Goal: Entertainment & Leisure: Browse casually

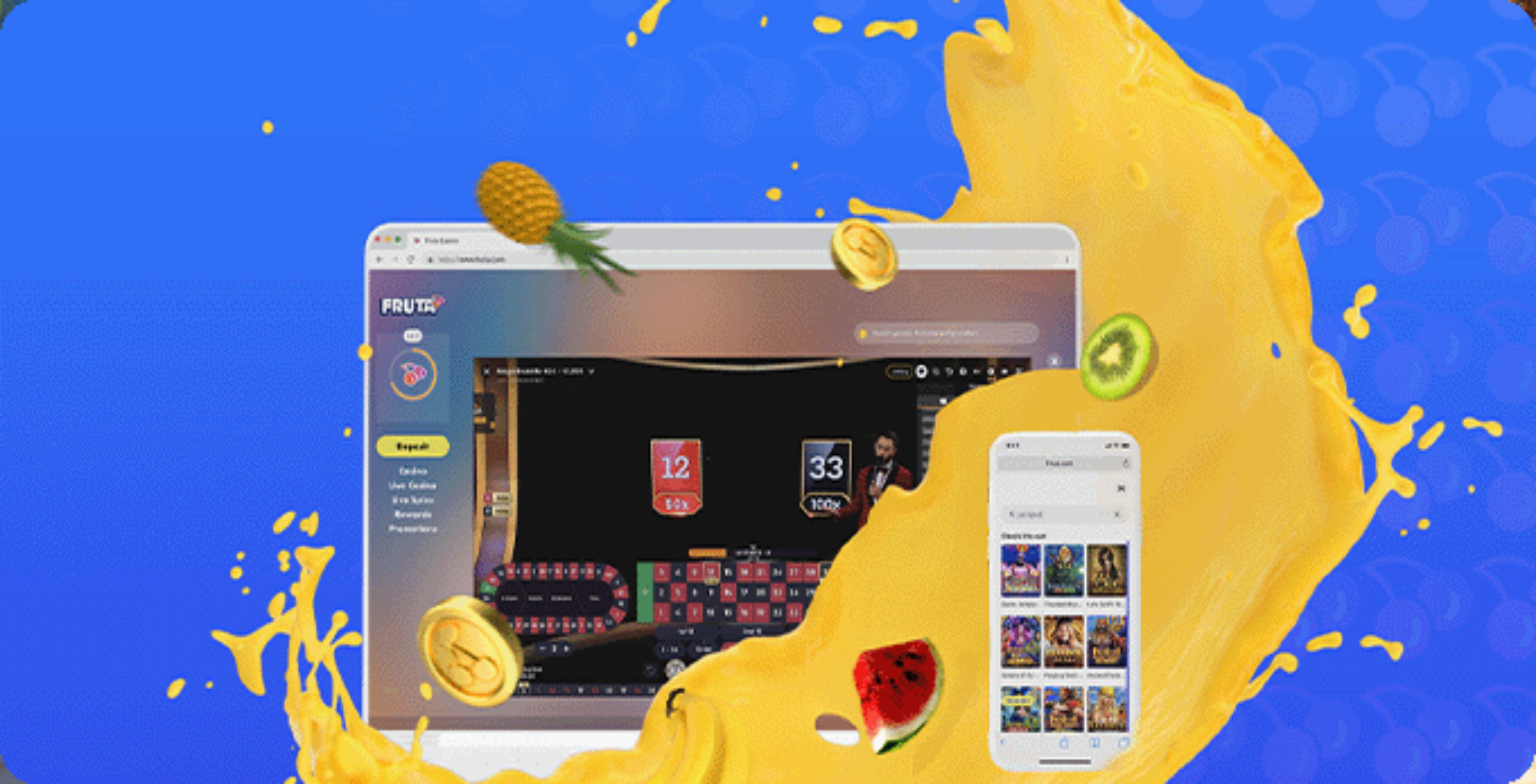
click at [99, 50] on div "Talletus 0.00 € Kirjaudu" at bounding box center [768, 43] width 1526 height 13
click at [82, 48] on span "Kirjaudu" at bounding box center [83, 43] width 29 height 9
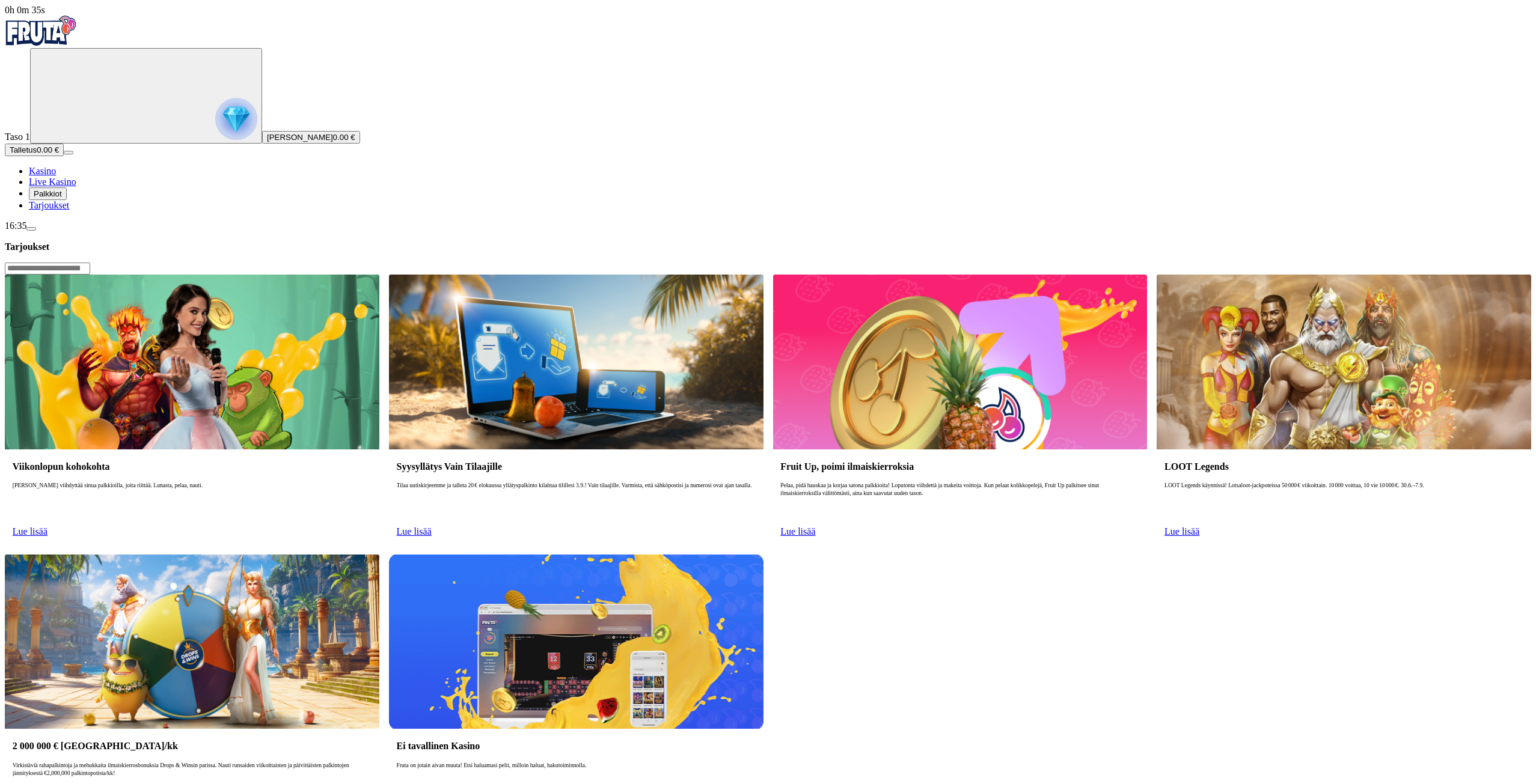
click at [62, 198] on span "Palkkiot" at bounding box center [48, 194] width 28 height 9
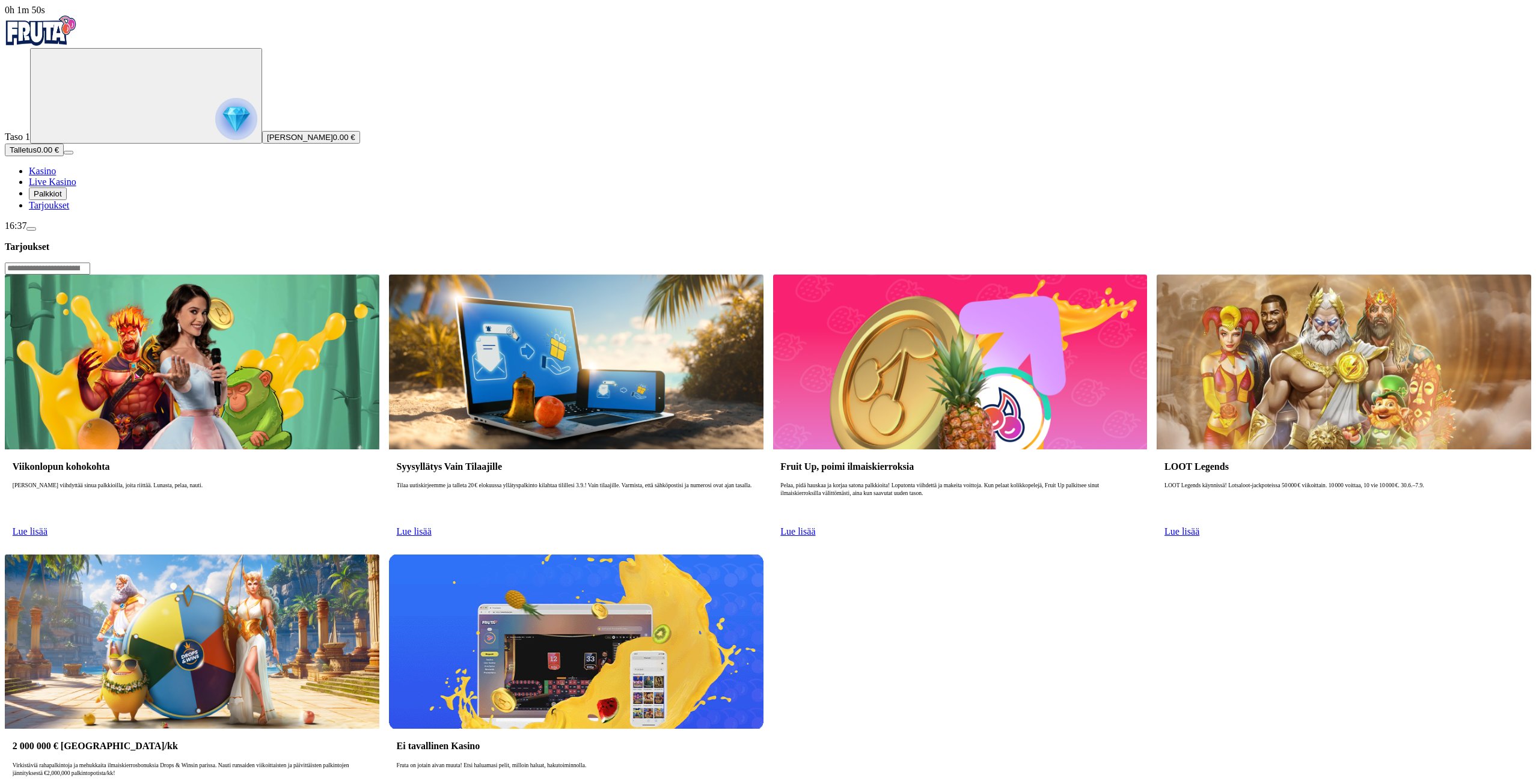
click at [62, 198] on span "Palkkiot" at bounding box center [48, 194] width 28 height 9
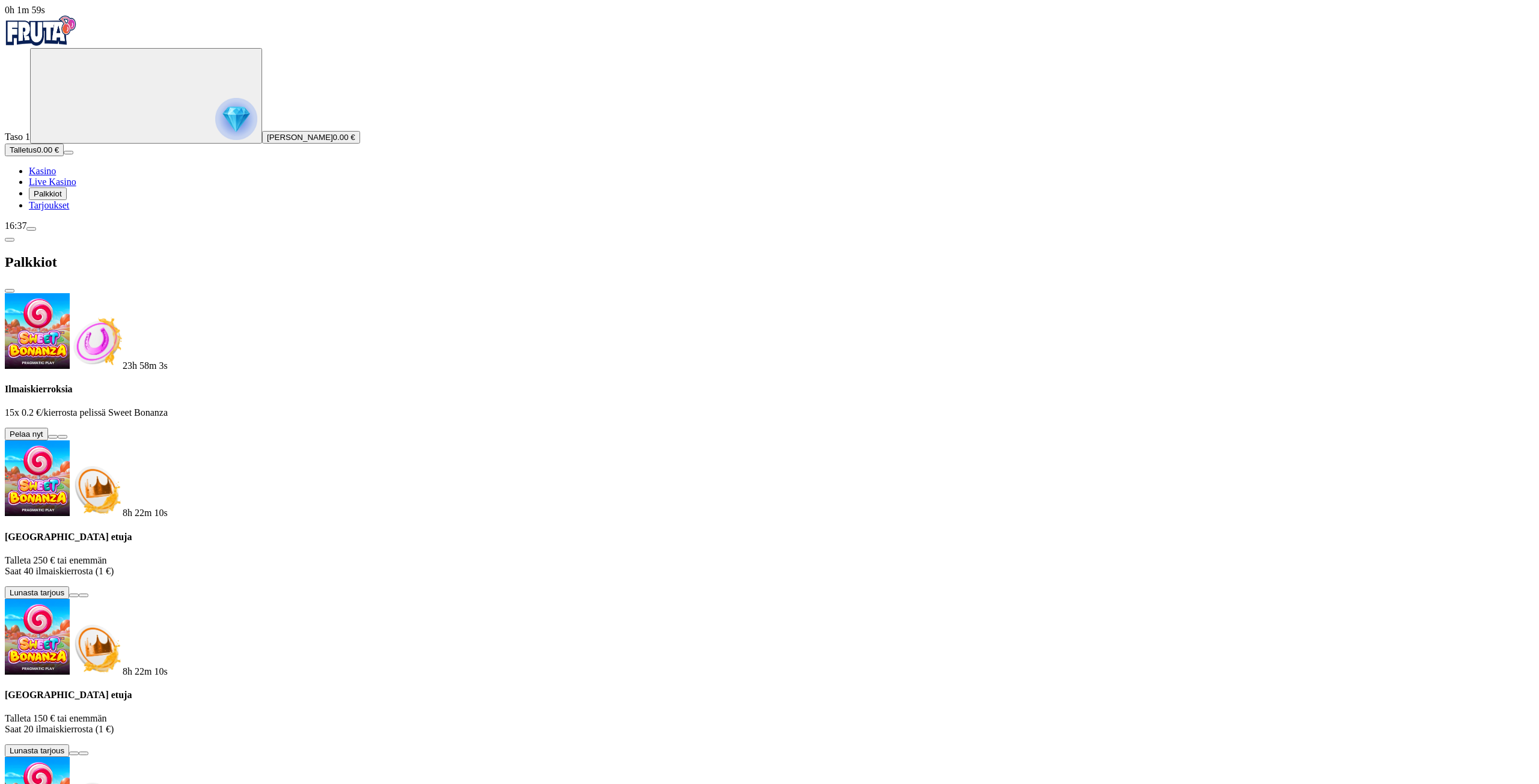
click at [58, 435] on button at bounding box center [53, 437] width 10 height 3
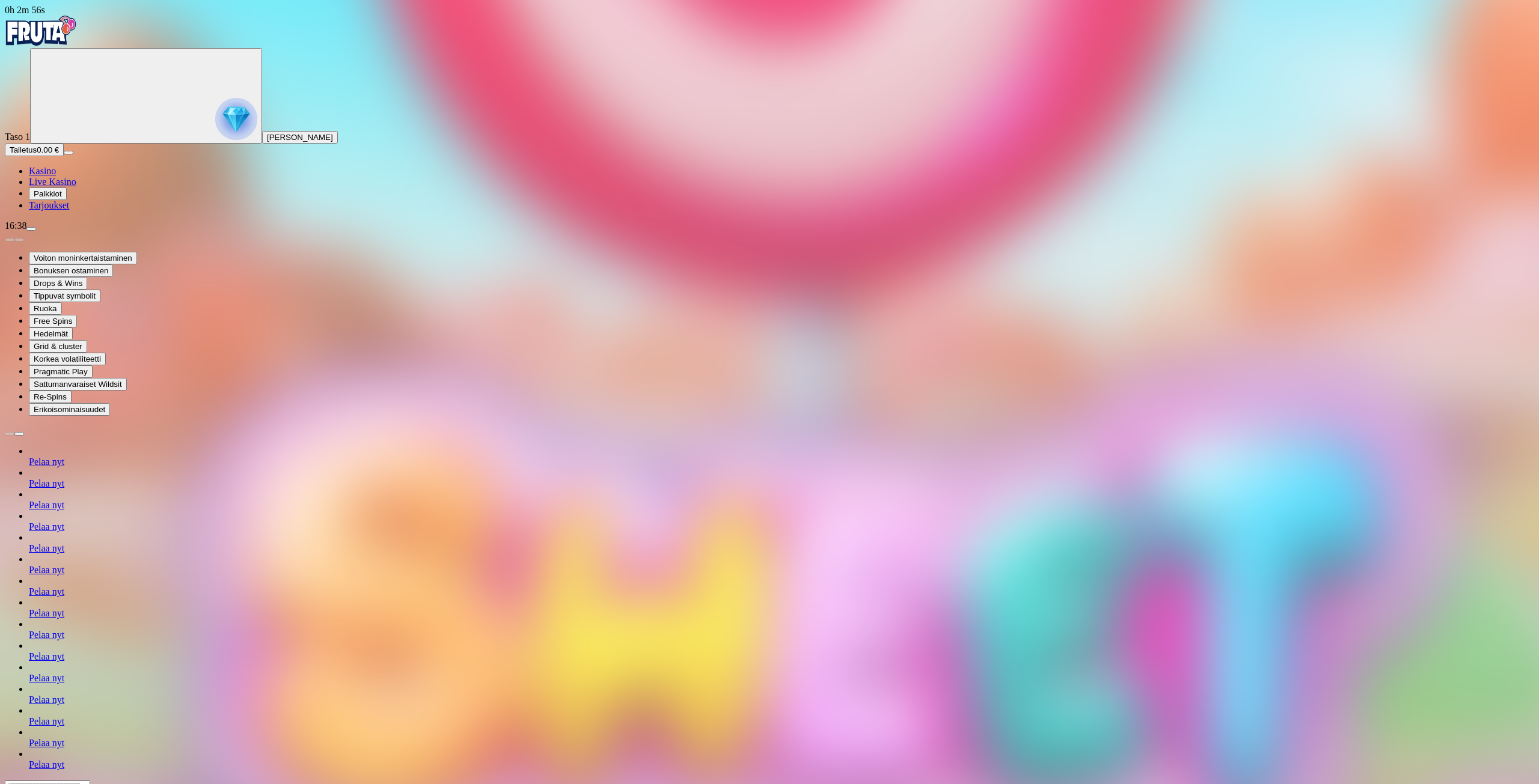
click at [52, 176] on span "Kasino" at bounding box center [42, 170] width 27 height 10
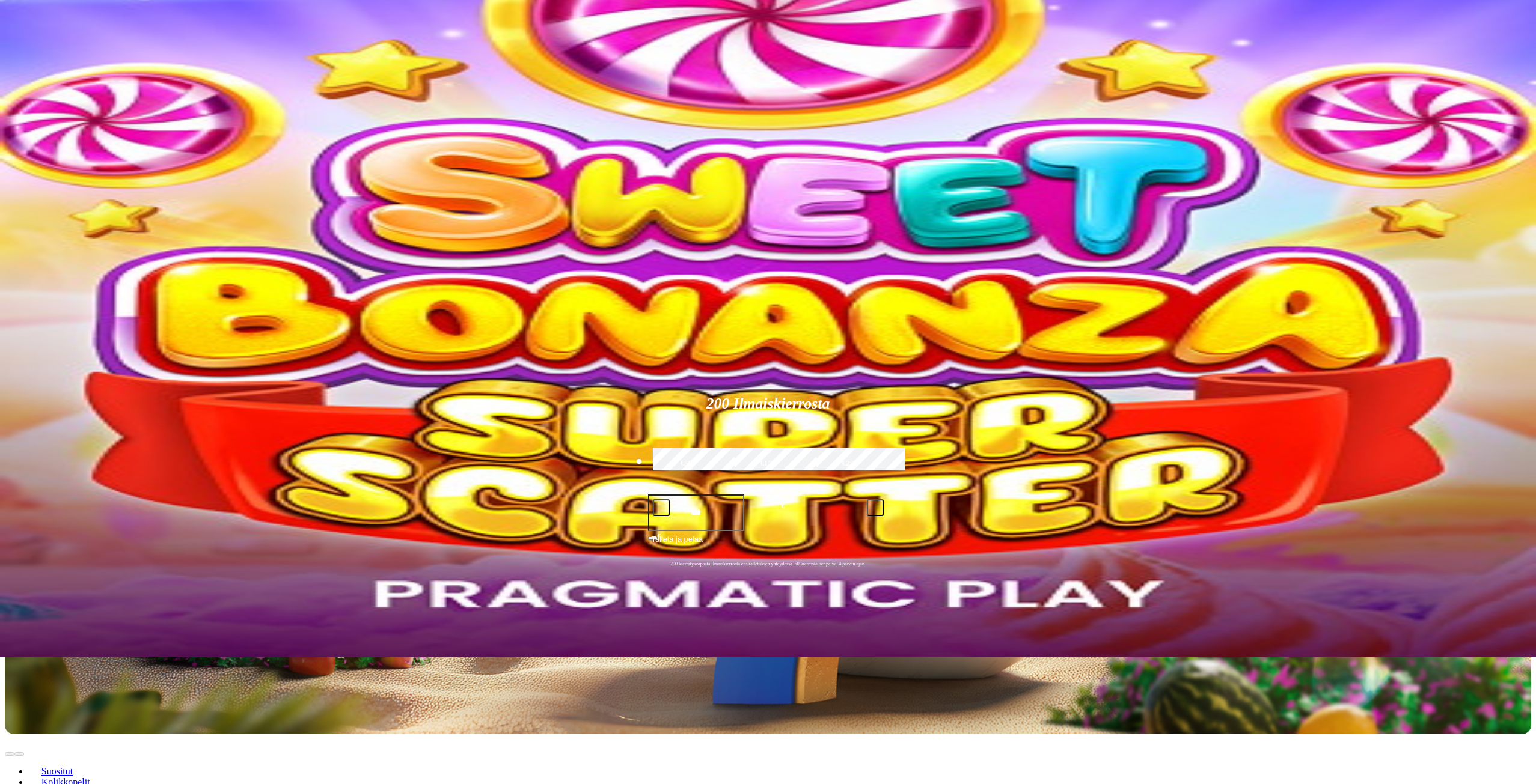
scroll to position [120, 0]
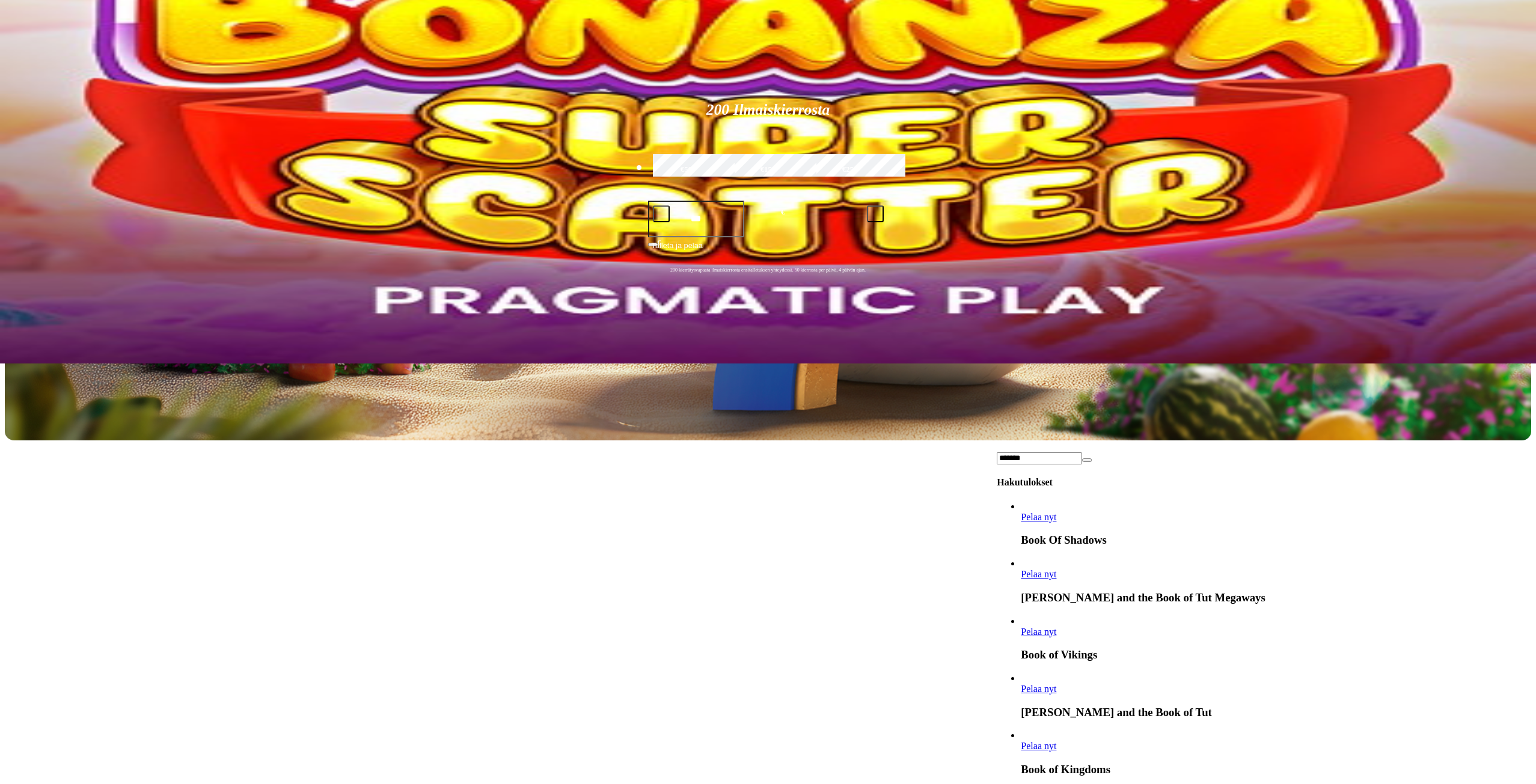
scroll to position [2765, 0]
type input "*******"
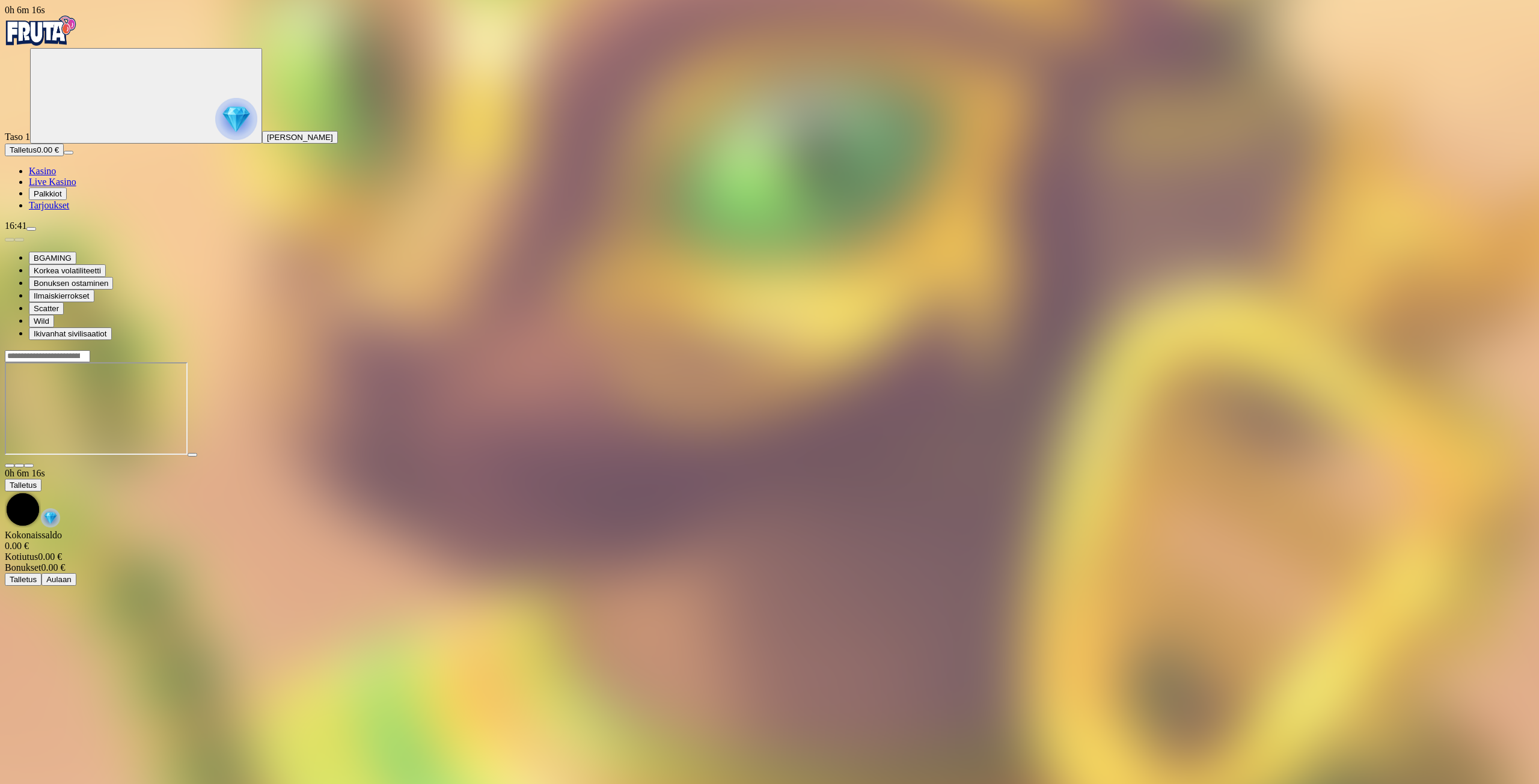
click at [56, 176] on span "Kasino" at bounding box center [42, 170] width 27 height 10
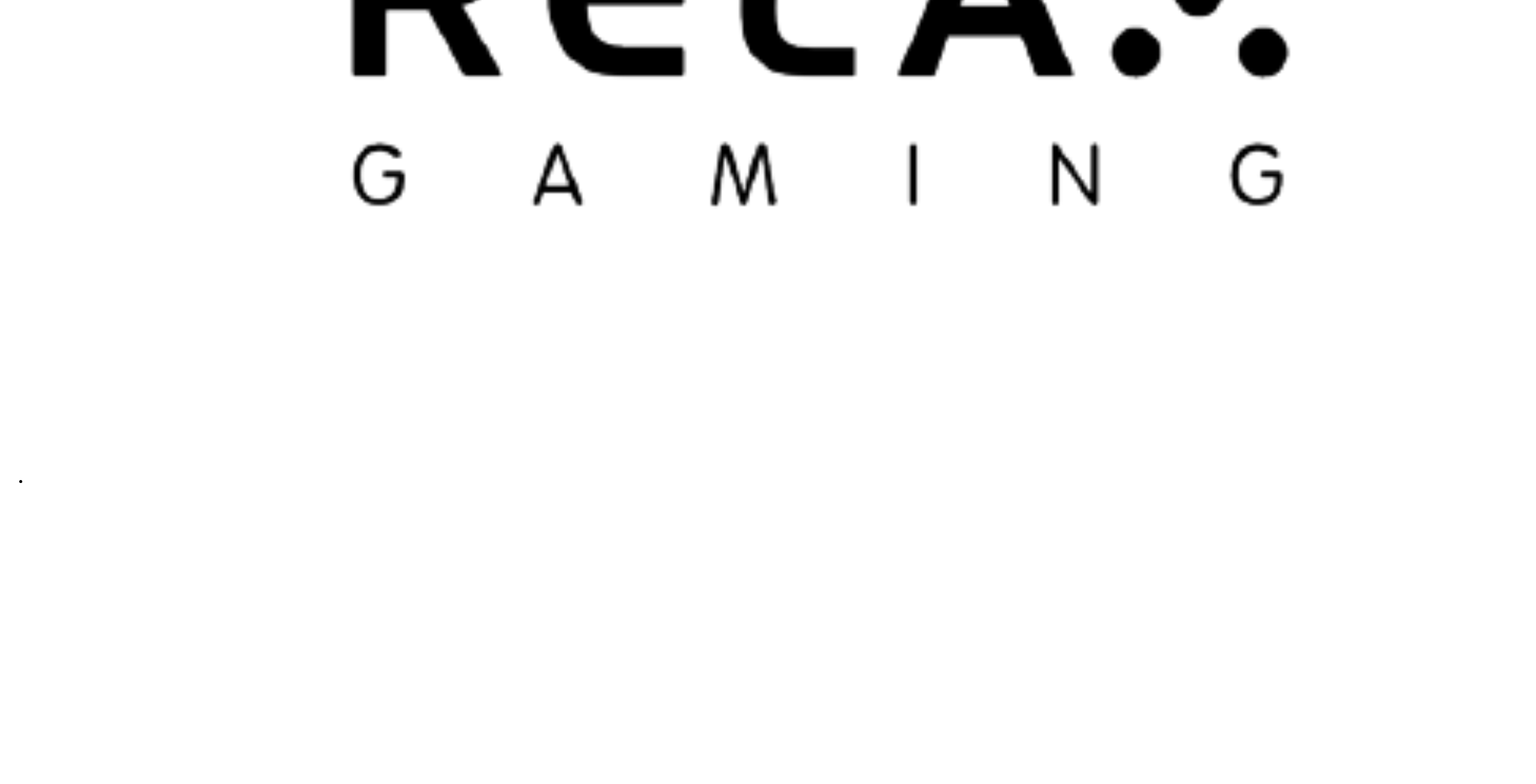
scroll to position [3847, 0]
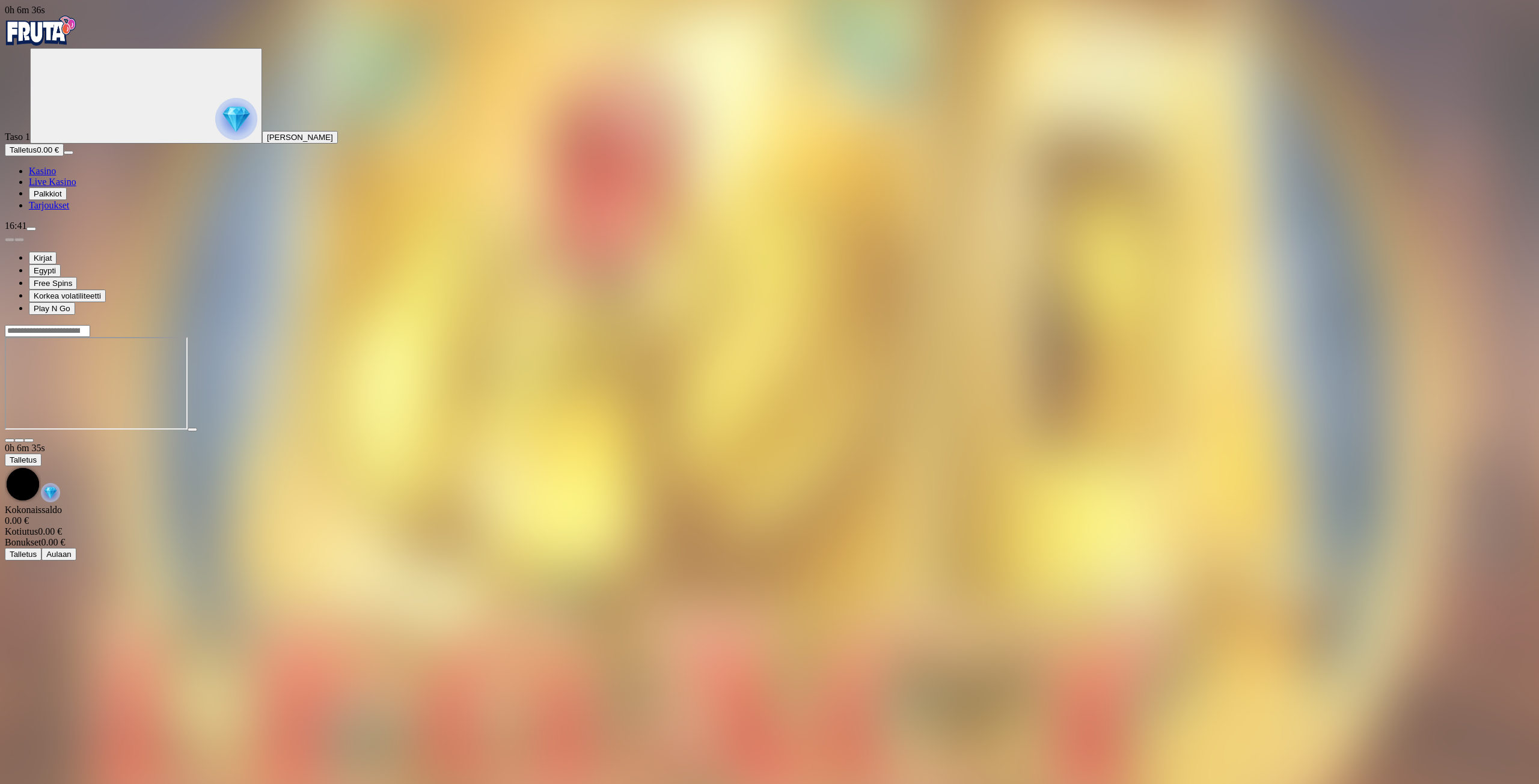
drag, startPoint x: 1490, startPoint y: 495, endPoint x: 1446, endPoint y: 507, distance: 45.6
click at [1482, 443] on div at bounding box center [770, 383] width 1529 height 118
drag, startPoint x: 57, startPoint y: 310, endPoint x: 82, endPoint y: 362, distance: 57.7
click at [57, 198] on span "Palkkiot" at bounding box center [48, 194] width 28 height 9
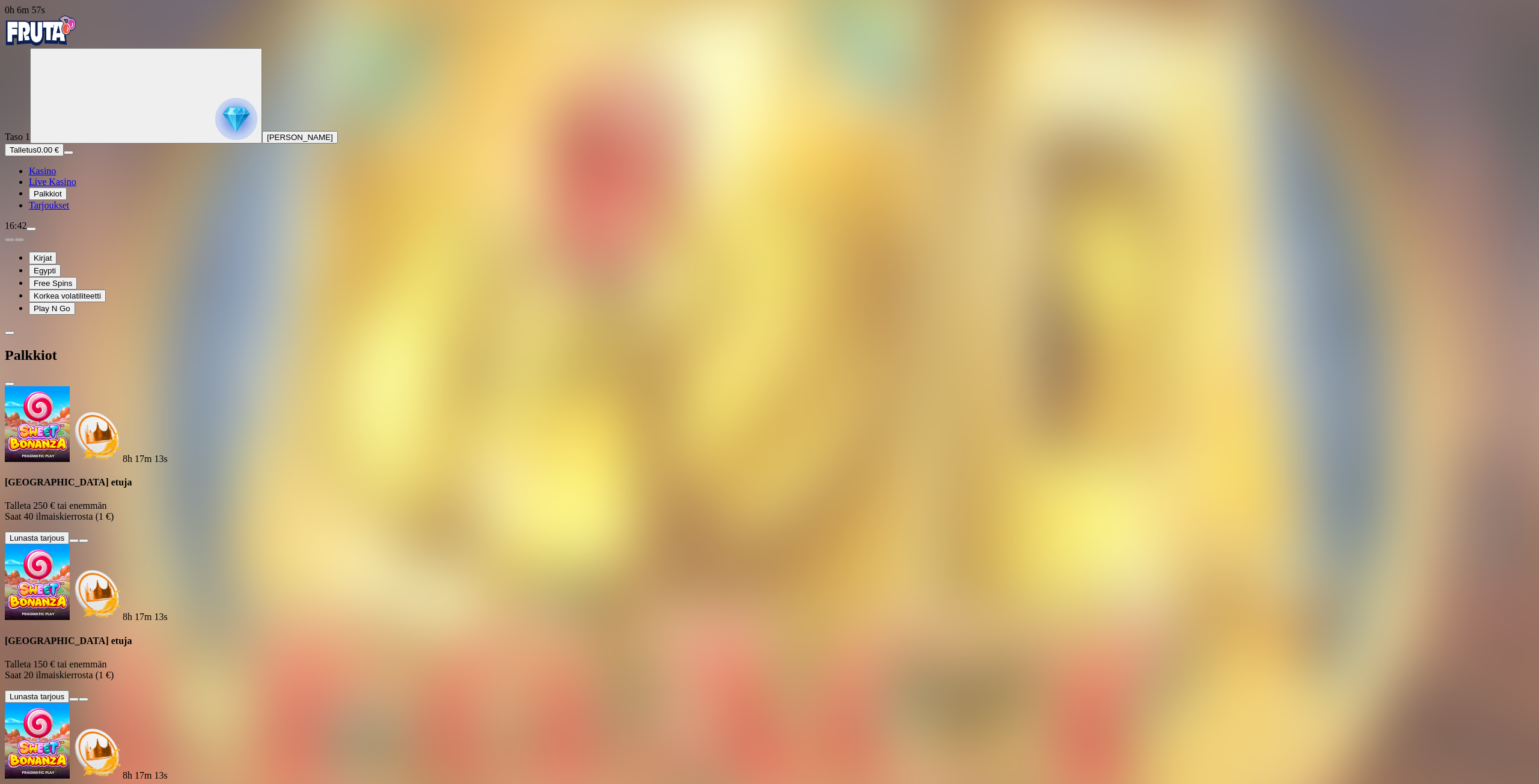
click at [69, 210] on span "Tarjoukset" at bounding box center [49, 205] width 41 height 10
